Goal: Task Accomplishment & Management: Manage account settings

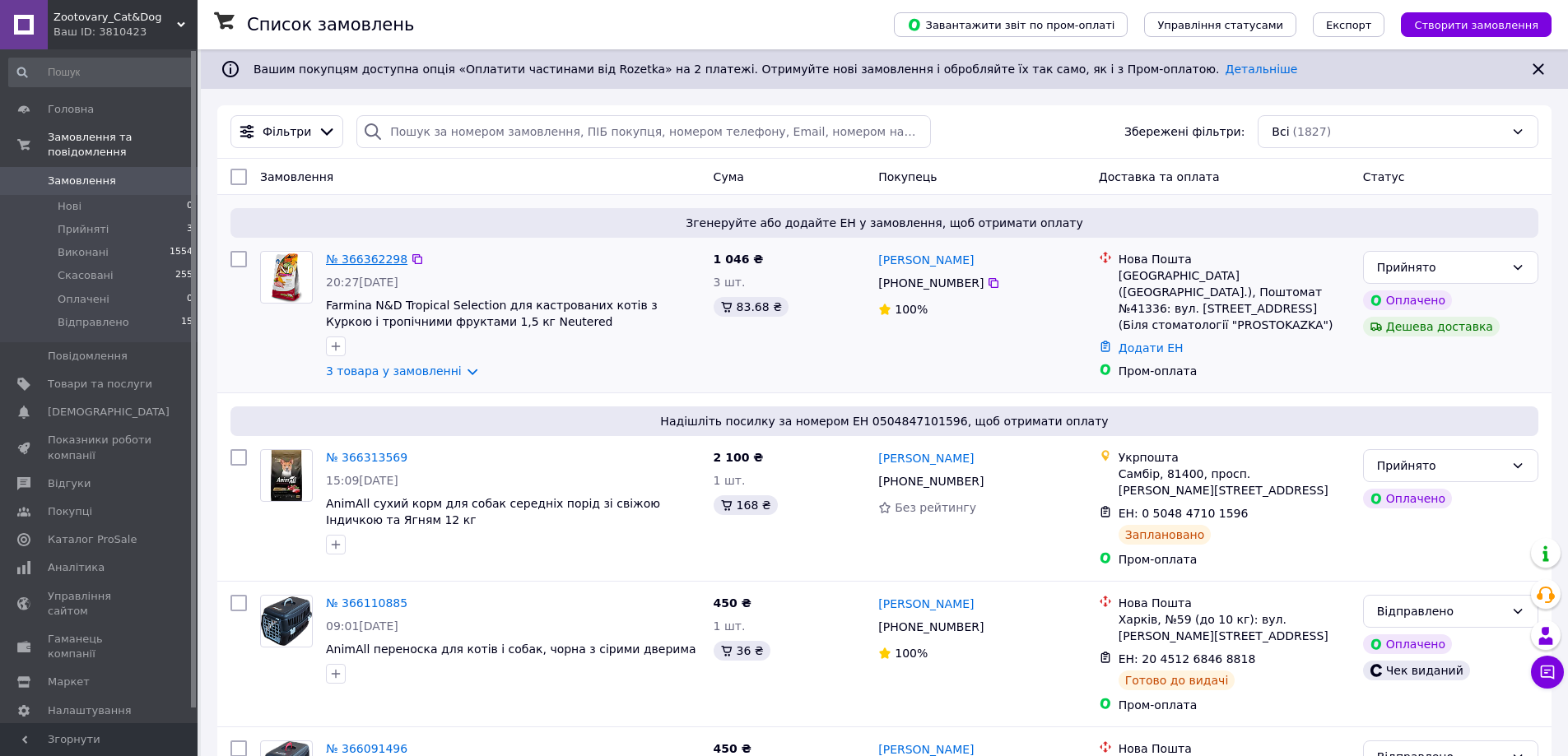
click at [377, 263] on link "№ 366362298" at bounding box center [366, 258] width 82 height 13
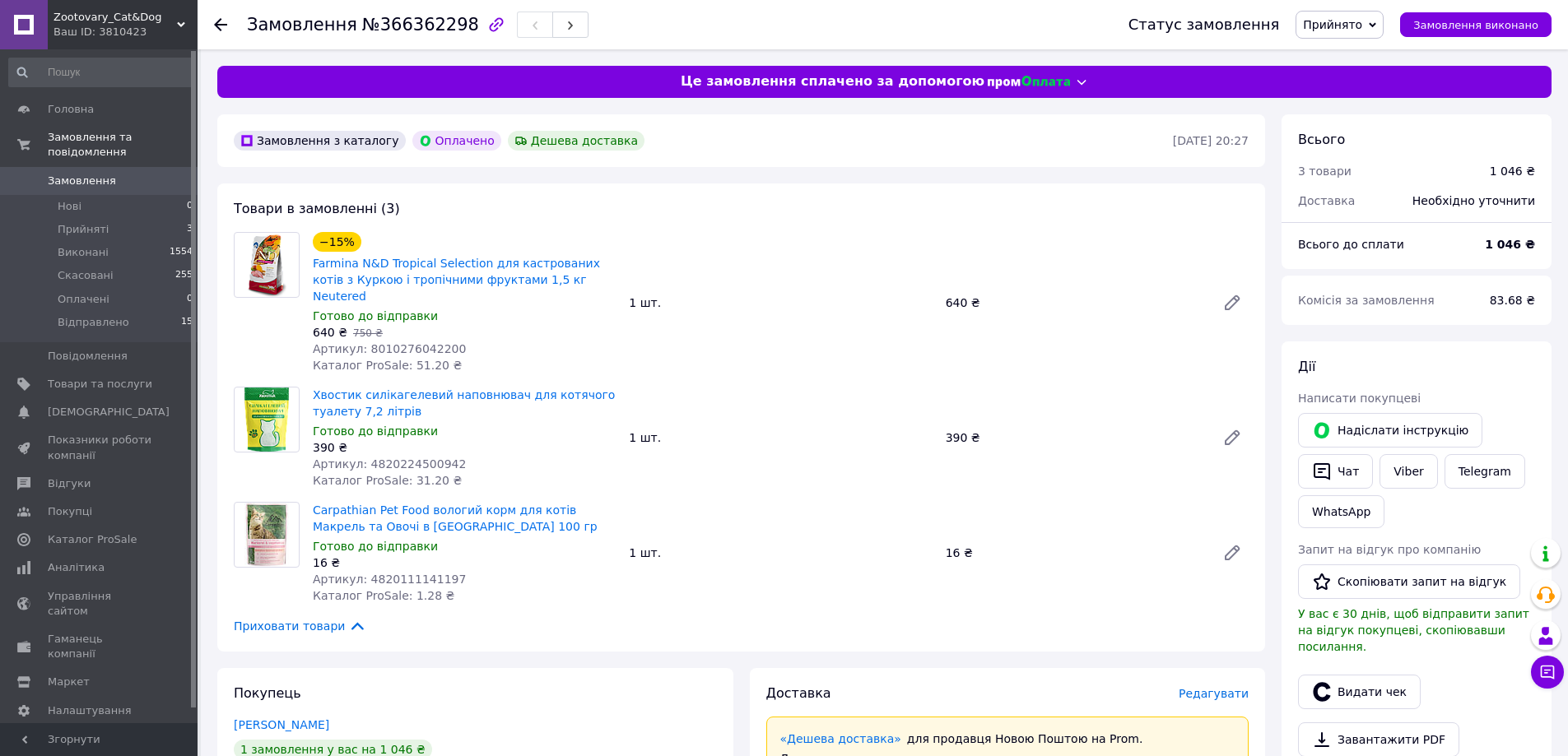
click at [397, 26] on span "№366362298" at bounding box center [421, 24] width 117 height 20
copy span "366362298"
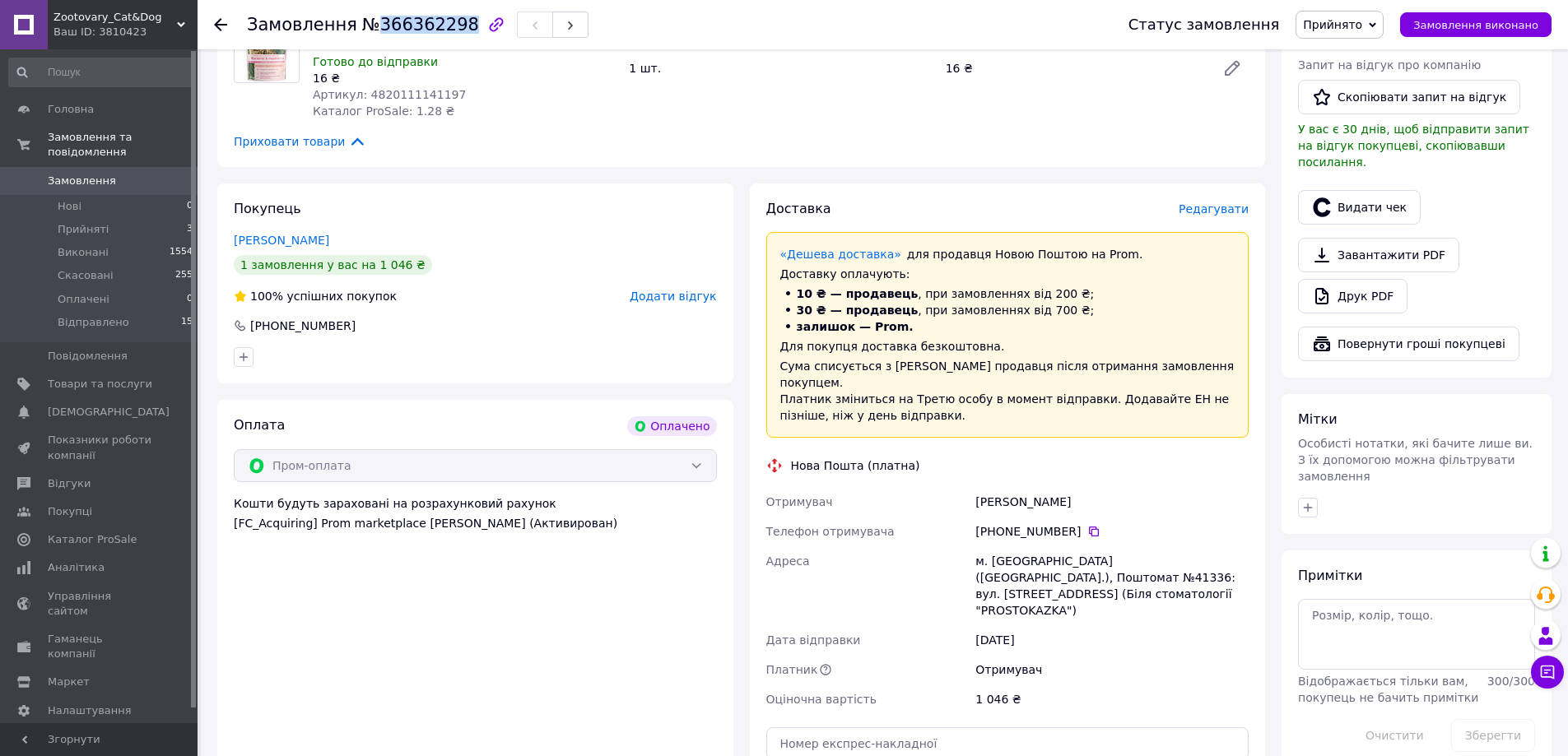
scroll to position [493, 0]
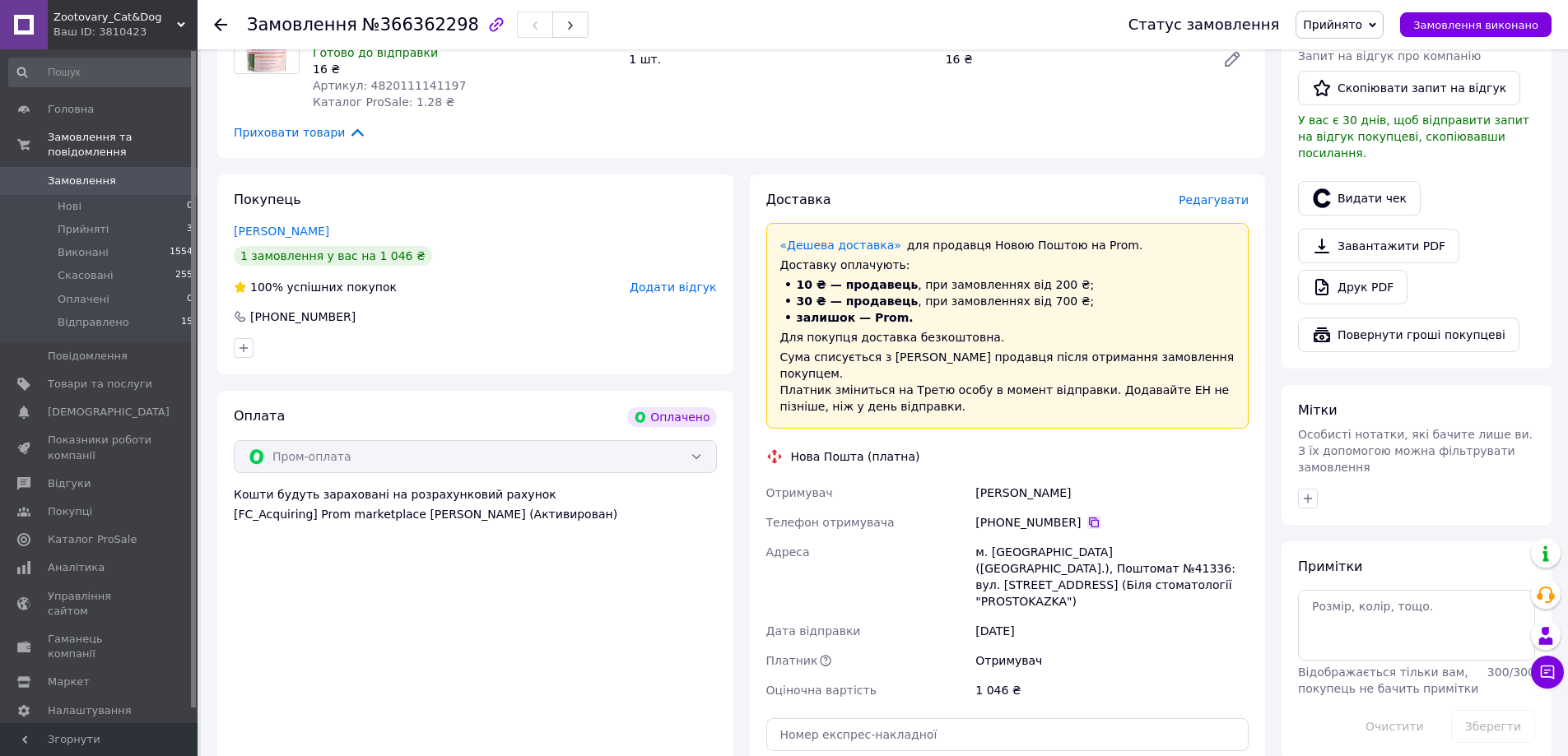
click at [1087, 516] on icon at bounding box center [1093, 522] width 13 height 13
click at [1020, 478] on div "[PERSON_NAME]" at bounding box center [1112, 493] width 280 height 30
copy div "[PERSON_NAME]"
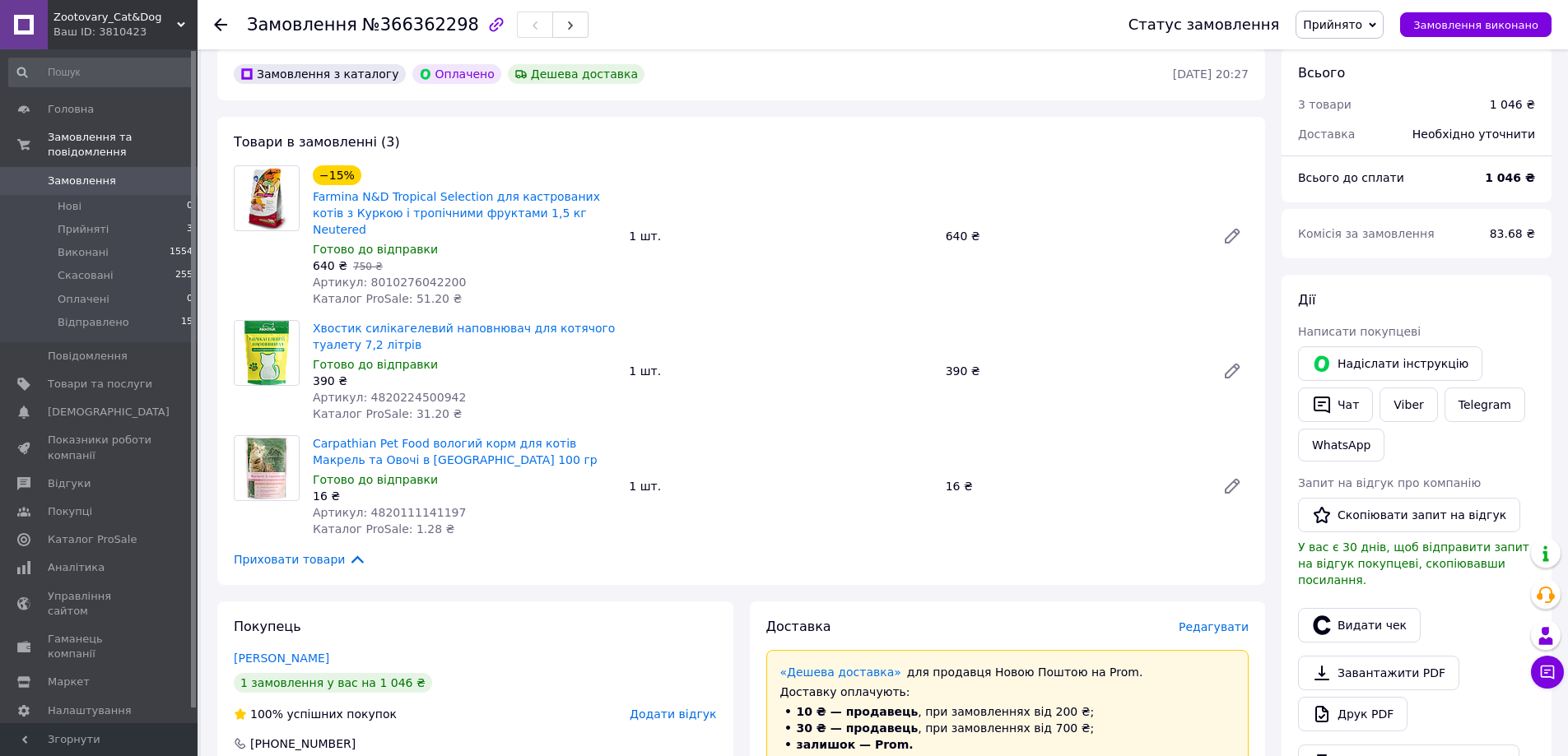
scroll to position [0, 0]
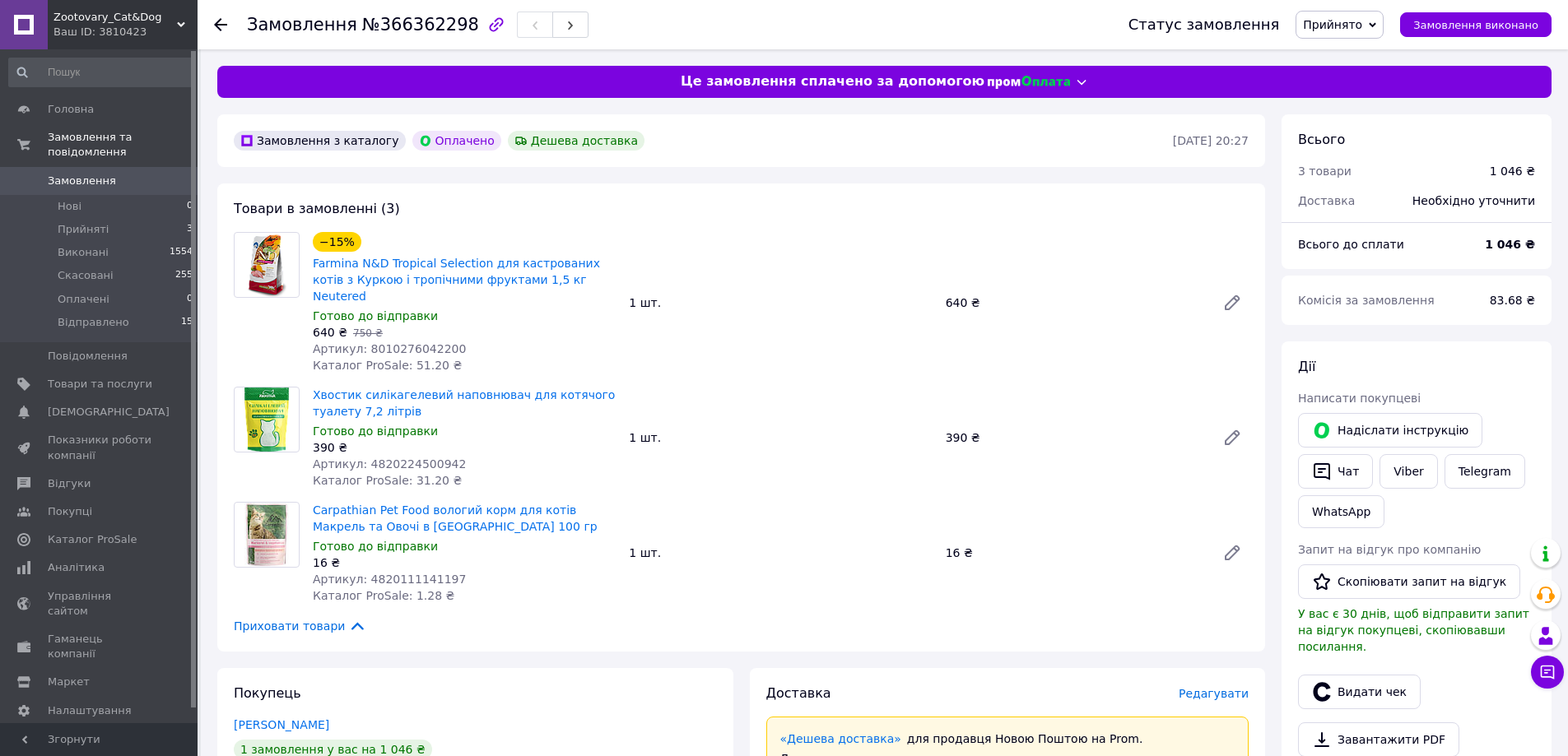
click at [75, 173] on span "Замовлення" at bounding box center [82, 180] width 69 height 15
